Goal: Task Accomplishment & Management: Use online tool/utility

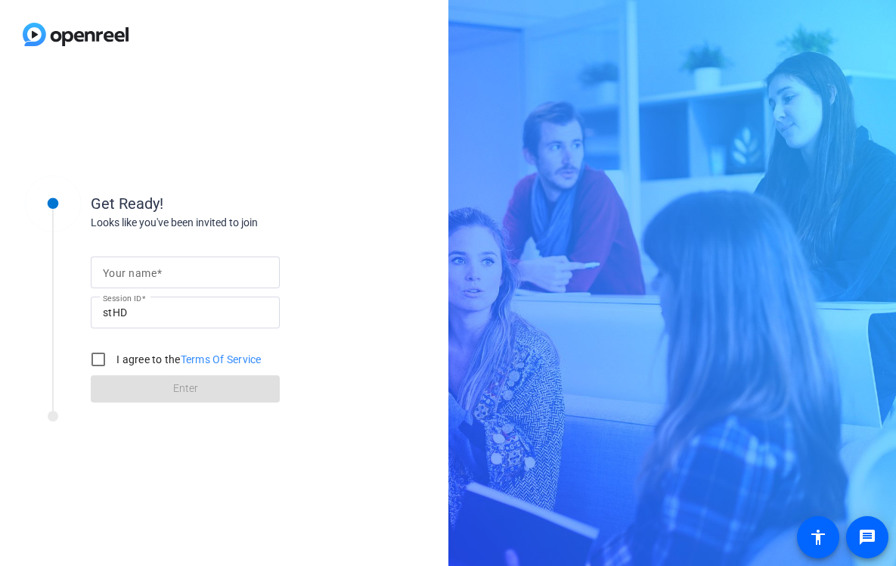
click at [216, 271] on input "Your name" at bounding box center [185, 272] width 165 height 18
type input "Marietta"
click at [96, 363] on input "I agree to the Terms Of Service" at bounding box center [98, 359] width 30 height 30
checkbox input "true"
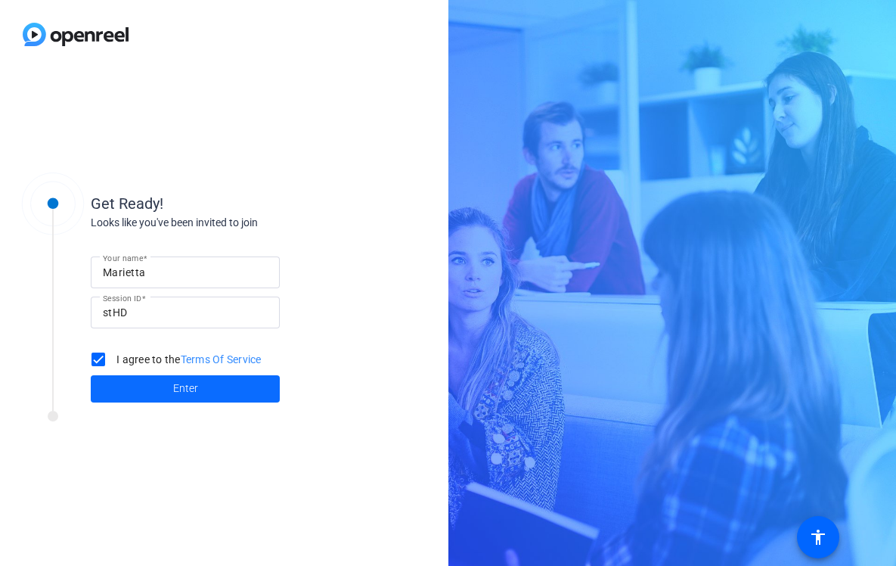
click at [132, 384] on span at bounding box center [185, 388] width 189 height 36
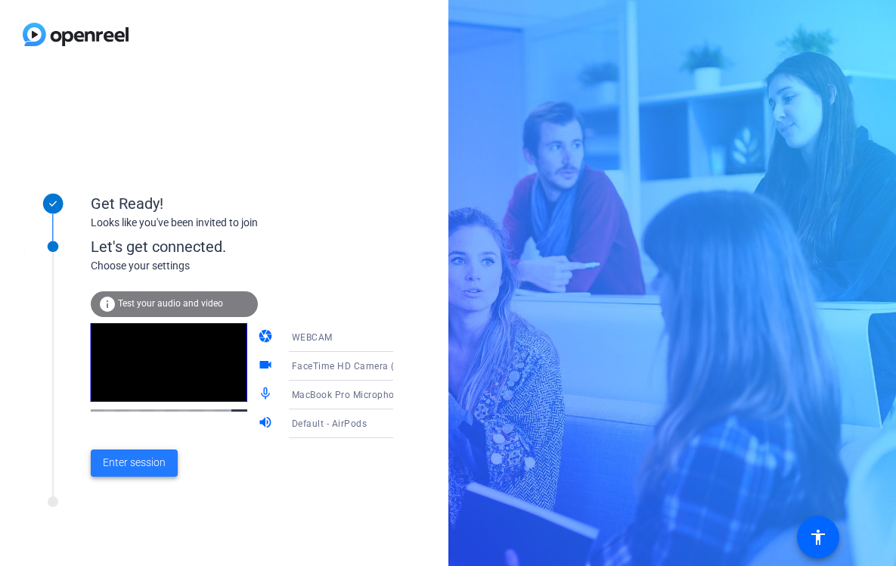
click at [116, 460] on span "Enter session" at bounding box center [134, 462] width 63 height 16
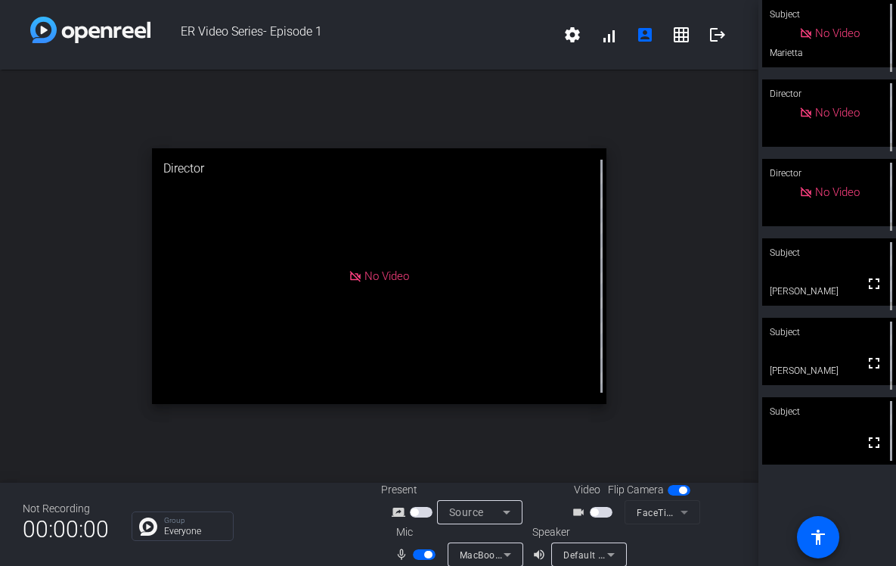
click at [420, 557] on span "button" at bounding box center [424, 554] width 23 height 11
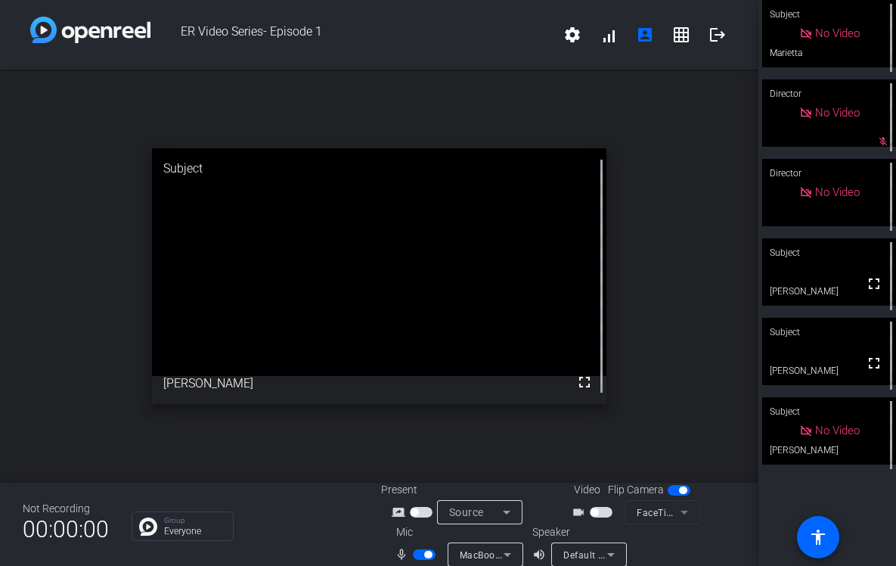
click at [420, 557] on span "button" at bounding box center [424, 554] width 23 height 11
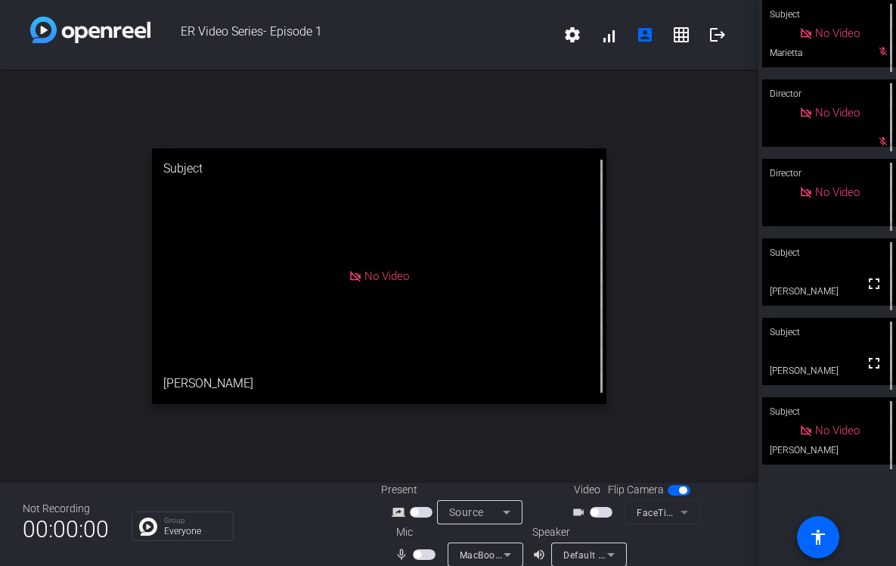
click at [423, 556] on span "button" at bounding box center [424, 554] width 23 height 11
click at [424, 556] on span "button" at bounding box center [428, 554] width 8 height 8
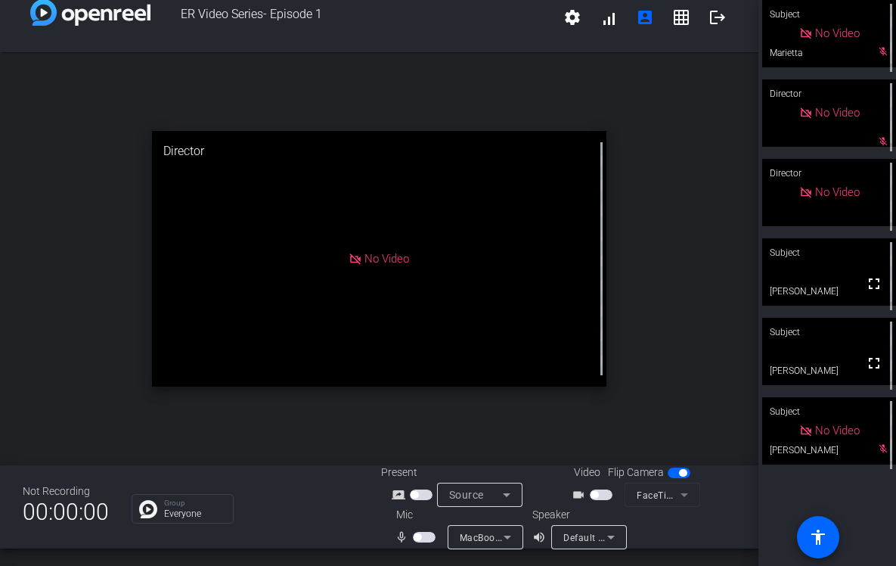
click at [419, 536] on span "button" at bounding box center [418, 537] width 8 height 8
click at [419, 536] on span "button" at bounding box center [424, 536] width 23 height 11
click at [423, 536] on span "button" at bounding box center [424, 536] width 23 height 11
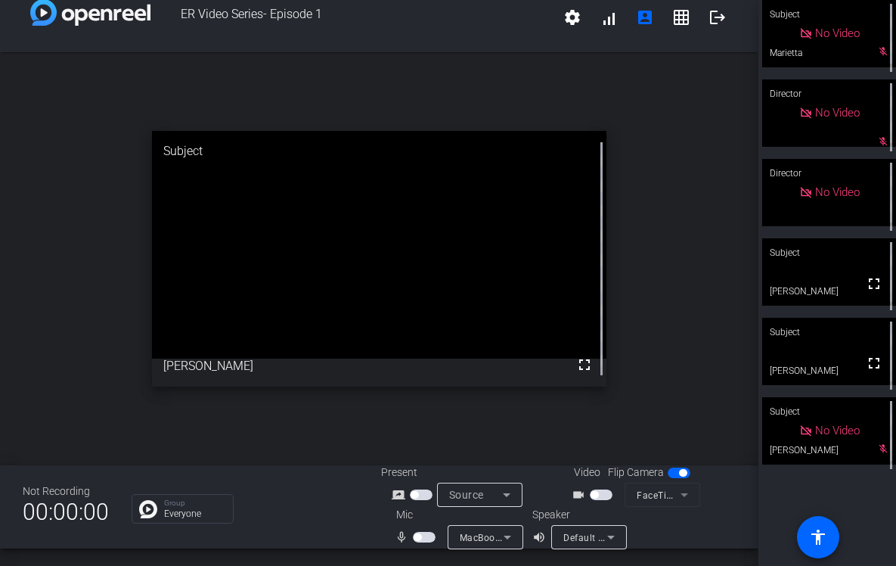
click at [423, 538] on span "button" at bounding box center [424, 536] width 23 height 11
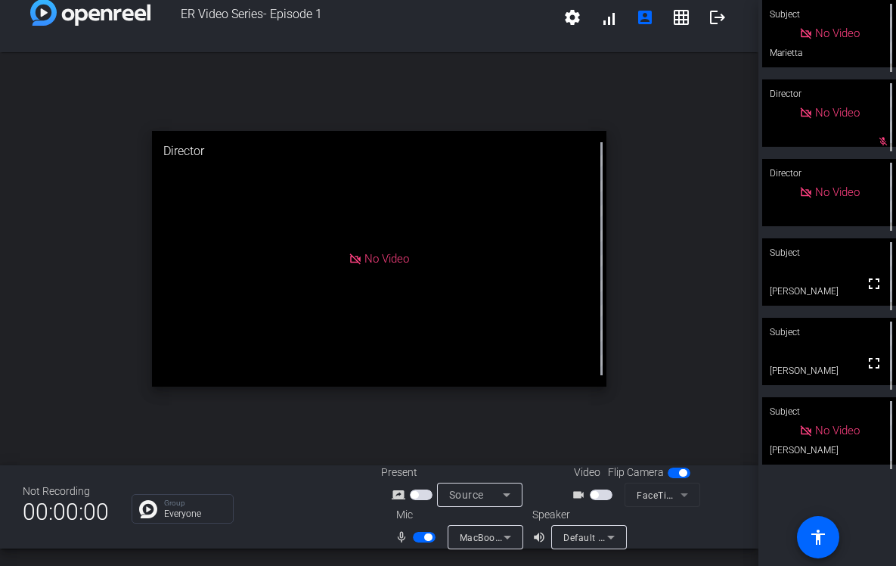
click at [422, 538] on span "button" at bounding box center [424, 536] width 23 height 11
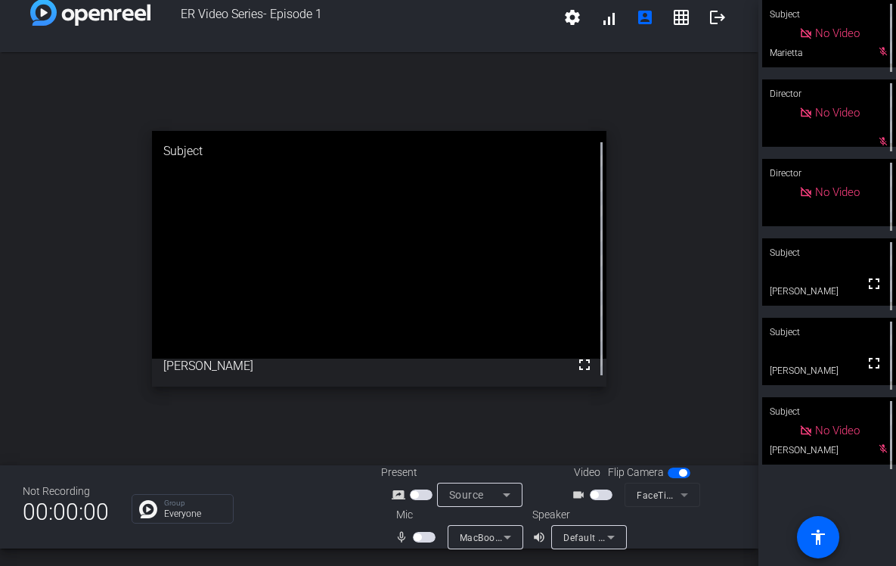
click at [422, 538] on span "button" at bounding box center [424, 536] width 23 height 11
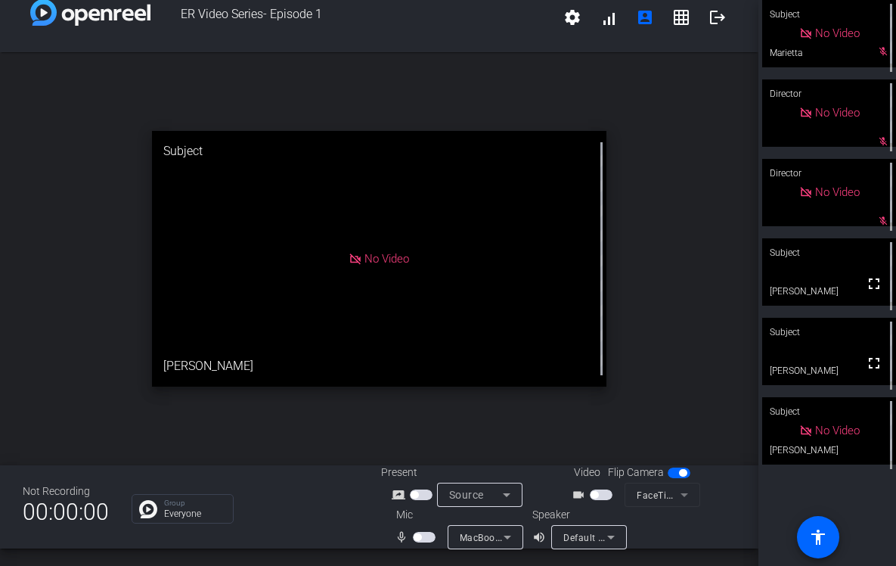
click at [421, 538] on span "button" at bounding box center [424, 536] width 23 height 11
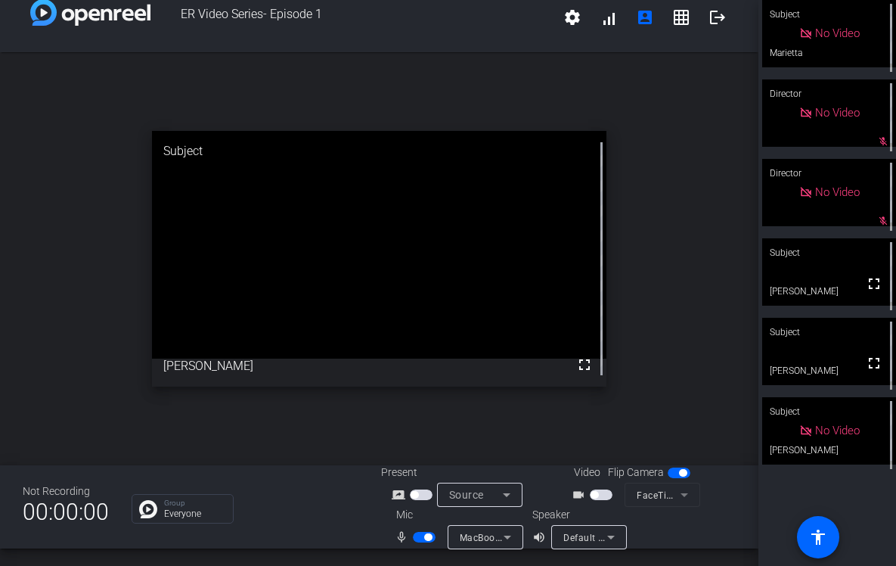
click at [420, 538] on span "button" at bounding box center [424, 536] width 23 height 11
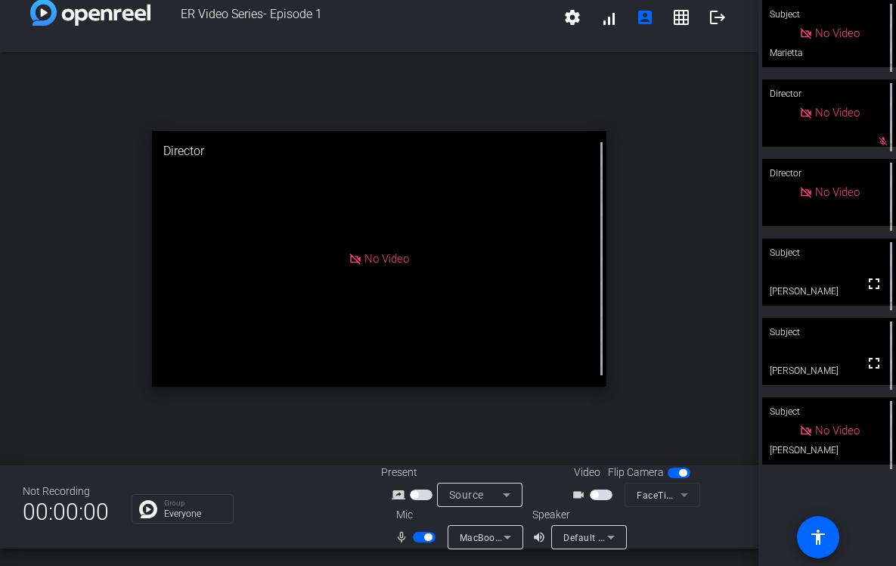
click at [420, 538] on span "button" at bounding box center [424, 536] width 23 height 11
click at [428, 537] on span "button" at bounding box center [428, 537] width 8 height 8
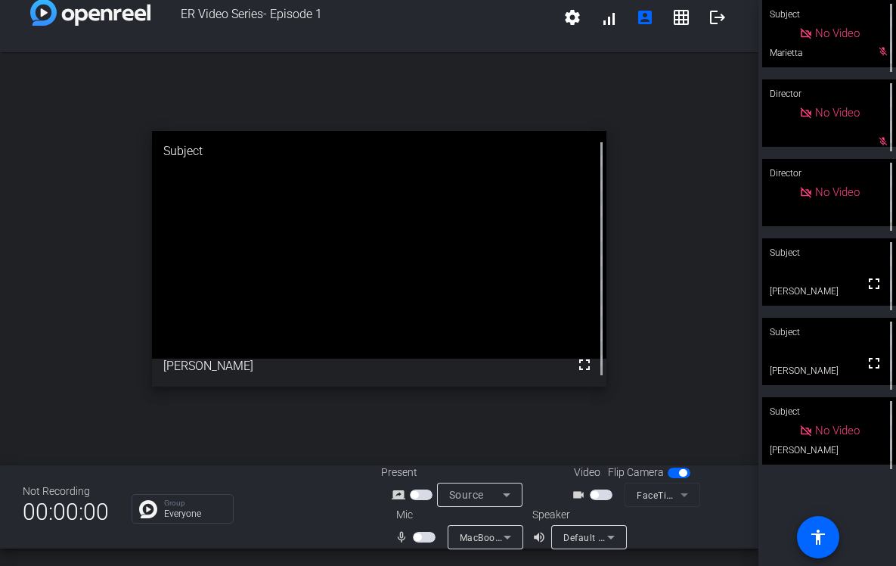
click at [428, 537] on span "button" at bounding box center [424, 536] width 23 height 11
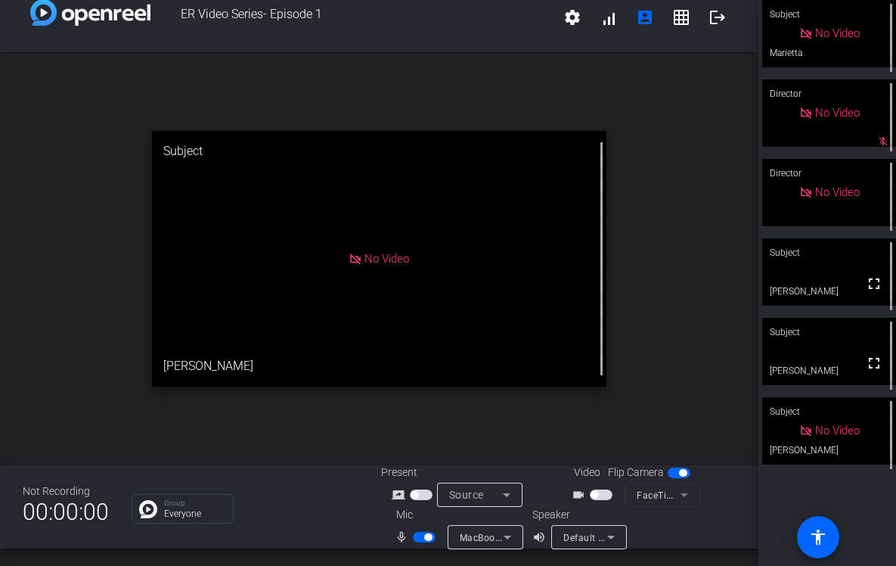
click at [428, 537] on span "button" at bounding box center [428, 537] width 8 height 8
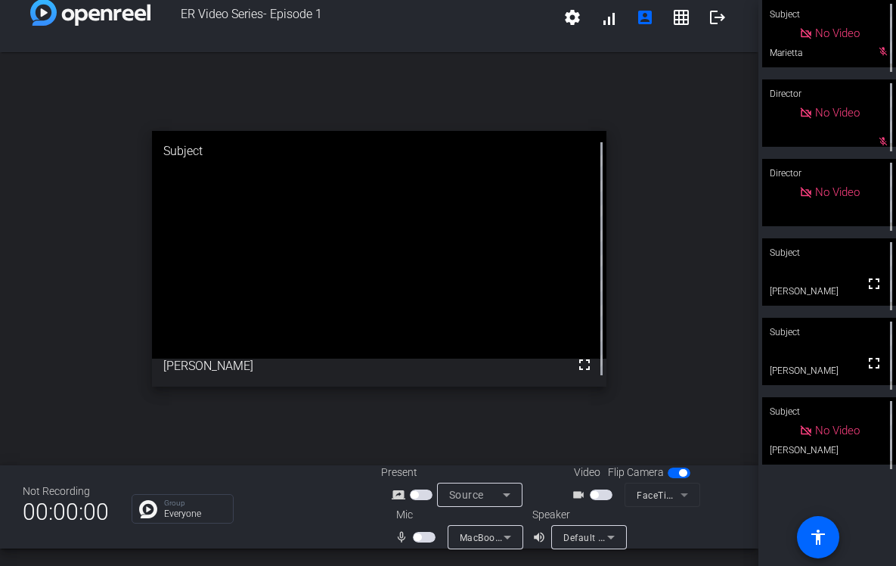
click at [428, 537] on span "button" at bounding box center [424, 536] width 23 height 11
